Goal: Task Accomplishment & Management: Use online tool/utility

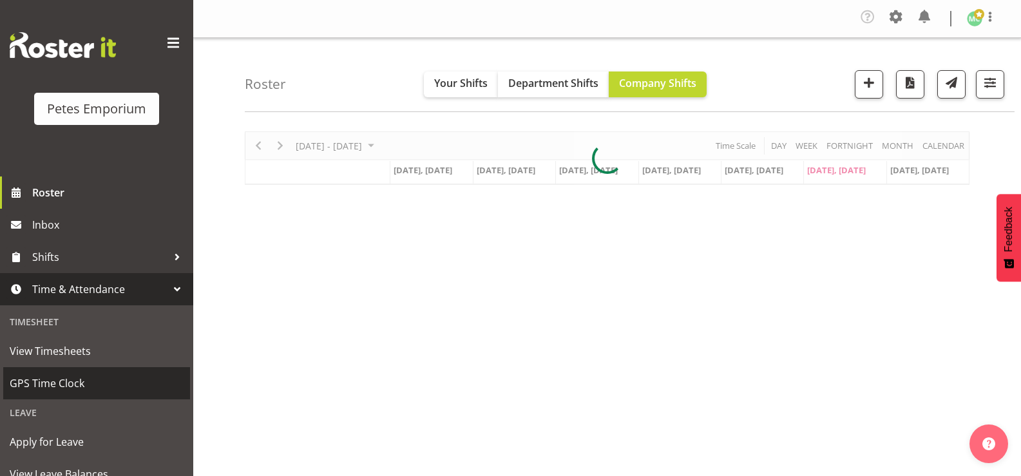
click at [40, 378] on span "GPS Time Clock" at bounding box center [97, 383] width 174 height 19
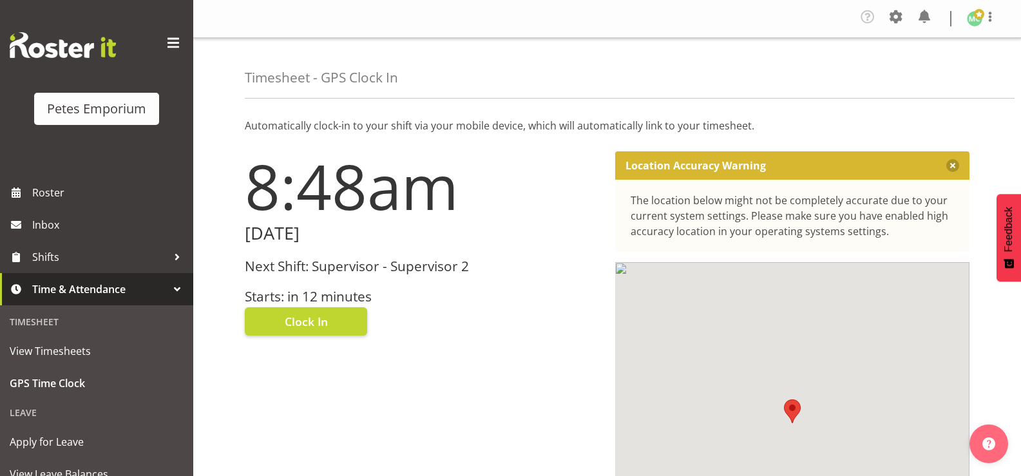
click at [276, 292] on h3 "Starts: in 12 minutes" at bounding box center [422, 296] width 355 height 15
click at [278, 319] on button "Clock In" at bounding box center [306, 321] width 122 height 28
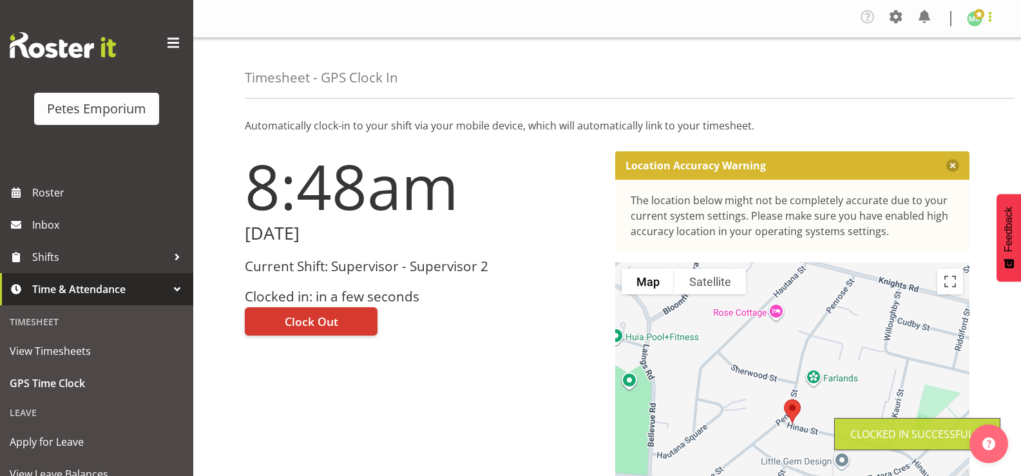
click at [988, 22] on span at bounding box center [989, 16] width 15 height 15
click at [954, 70] on link "Log Out" at bounding box center [936, 70] width 124 height 23
